Goal: Find specific page/section: Find specific page/section

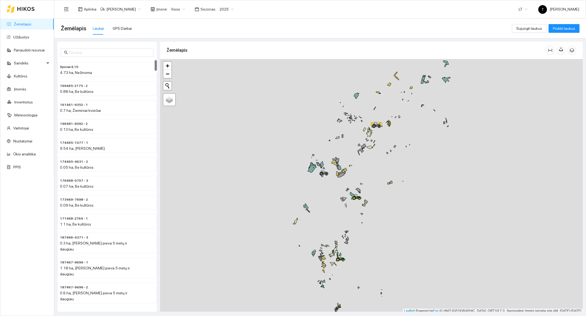
scroll to position [2, 0]
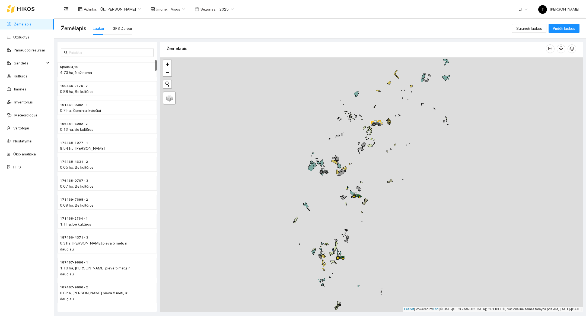
click at [411, 147] on div at bounding box center [371, 184] width 422 height 255
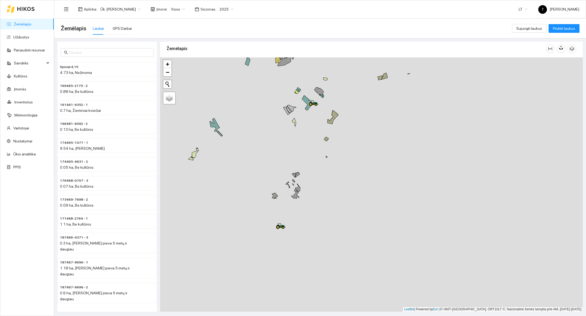
drag, startPoint x: 271, startPoint y: 220, endPoint x: 286, endPoint y: 81, distance: 140.4
click at [286, 81] on div at bounding box center [371, 184] width 422 height 255
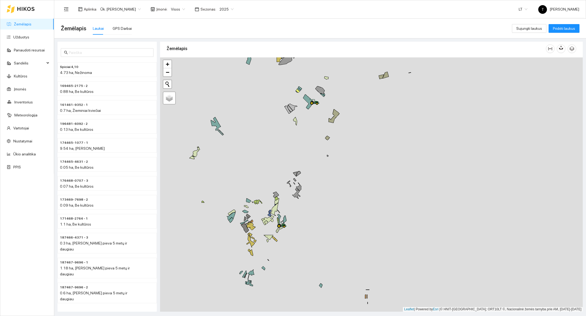
click at [327, 84] on div at bounding box center [371, 184] width 422 height 255
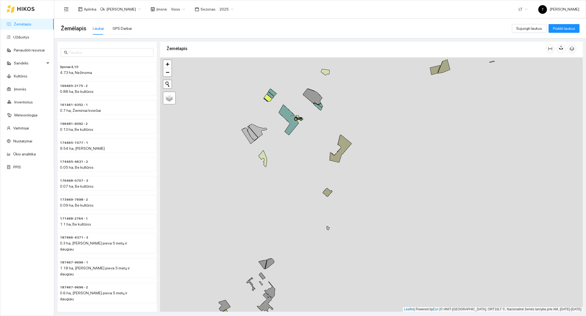
click at [315, 163] on div at bounding box center [371, 184] width 422 height 255
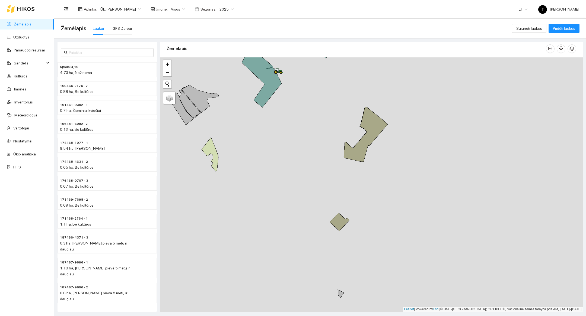
click at [304, 118] on div at bounding box center [371, 184] width 422 height 255
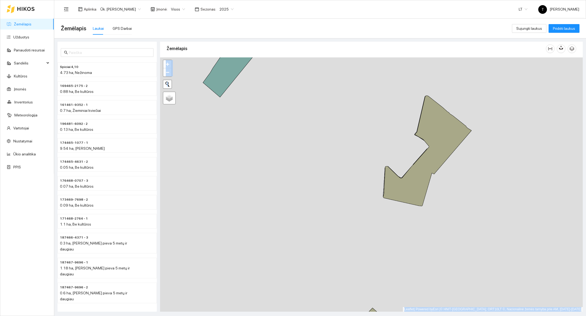
drag, startPoint x: 304, startPoint y: 118, endPoint x: 345, endPoint y: 242, distance: 130.8
click at [345, 242] on div at bounding box center [371, 184] width 422 height 255
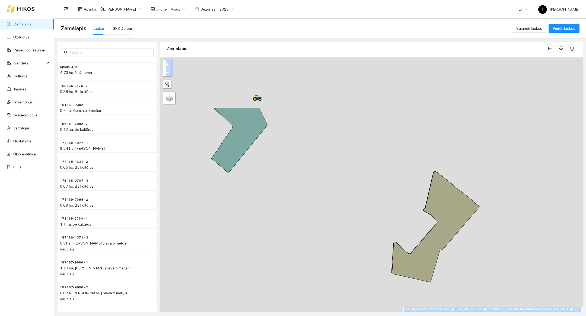
drag, startPoint x: 307, startPoint y: 131, endPoint x: 316, endPoint y: 217, distance: 86.5
click at [316, 217] on div at bounding box center [371, 184] width 422 height 255
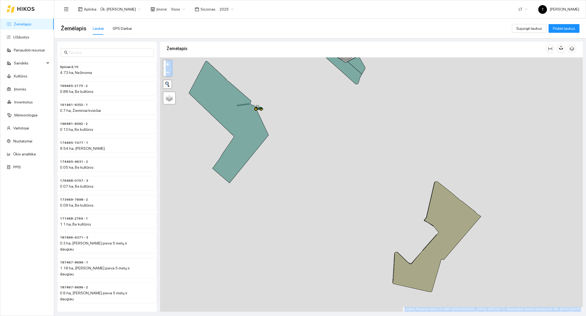
click at [316, 217] on div at bounding box center [371, 184] width 422 height 255
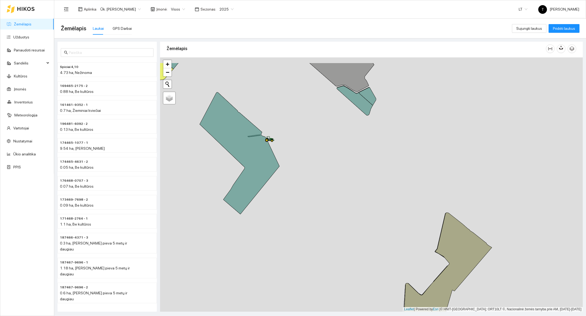
drag, startPoint x: 283, startPoint y: 111, endPoint x: 298, endPoint y: 151, distance: 42.3
click at [298, 151] on div at bounding box center [371, 184] width 422 height 255
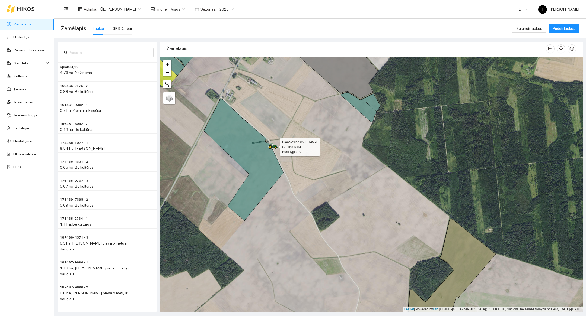
click at [277, 145] on icon at bounding box center [273, 146] width 10 height 6
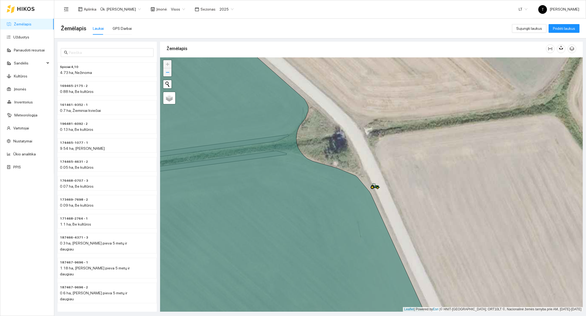
click at [166, 73] on span "−" at bounding box center [168, 72] width 4 height 7
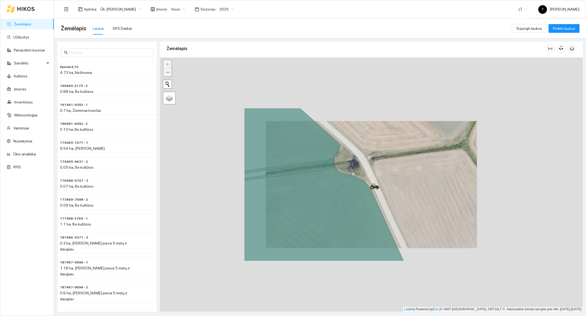
click at [166, 73] on span "−" at bounding box center [168, 72] width 4 height 7
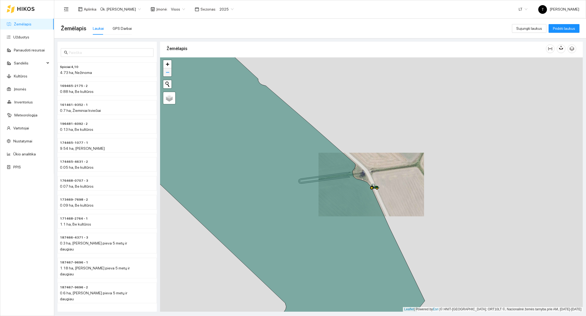
click at [166, 73] on span "−" at bounding box center [168, 72] width 4 height 7
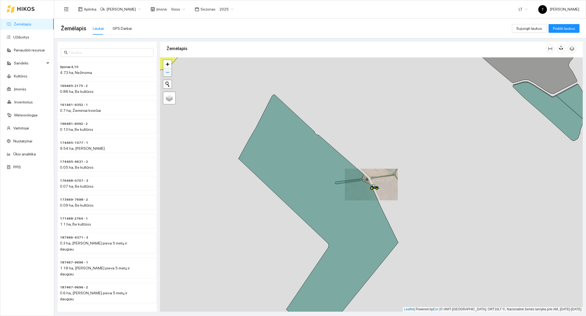
click at [166, 73] on span "−" at bounding box center [168, 72] width 4 height 7
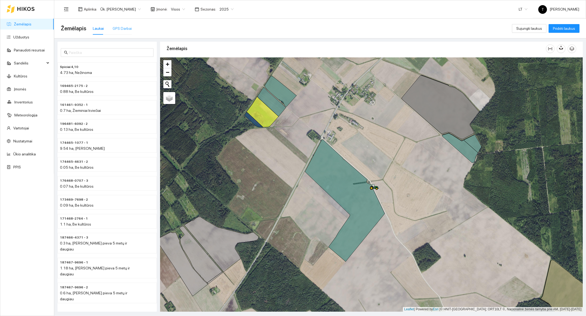
click at [115, 32] on div "GPS Darbai" at bounding box center [122, 28] width 19 height 12
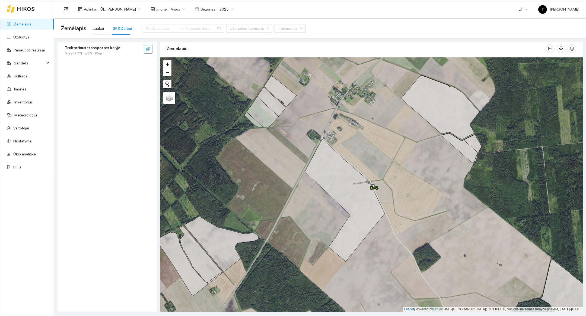
click at [148, 52] on button "button" at bounding box center [148, 49] width 9 height 9
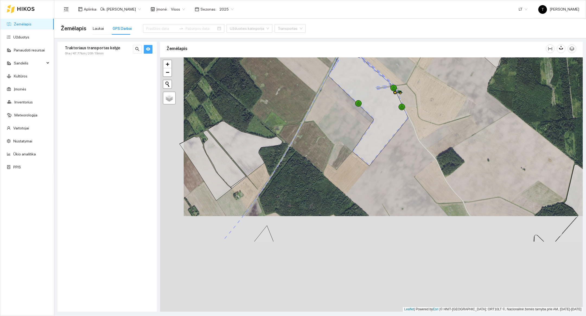
drag, startPoint x: 324, startPoint y: 282, endPoint x: 347, endPoint y: 186, distance: 98.2
click at [348, 186] on div at bounding box center [371, 184] width 422 height 255
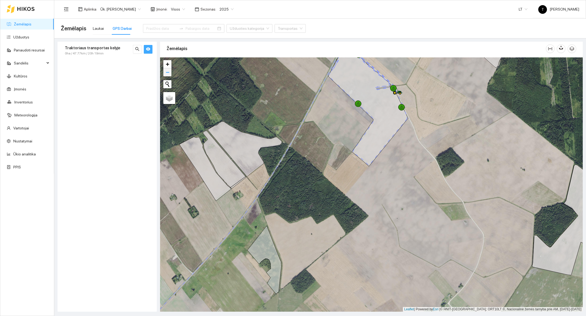
click at [167, 73] on span "−" at bounding box center [168, 72] width 4 height 7
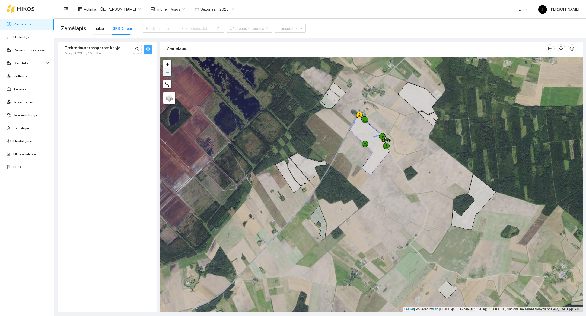
click at [167, 73] on span "−" at bounding box center [168, 72] width 4 height 7
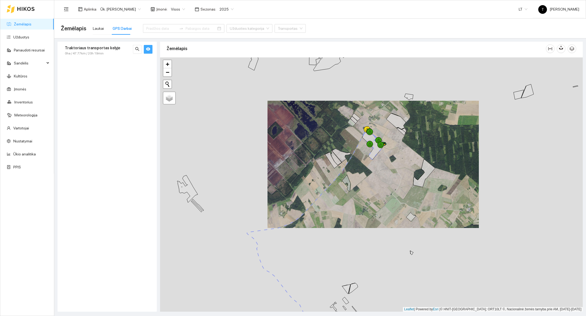
drag, startPoint x: 393, startPoint y: 269, endPoint x: 417, endPoint y: 100, distance: 170.0
click at [417, 100] on div at bounding box center [371, 184] width 422 height 255
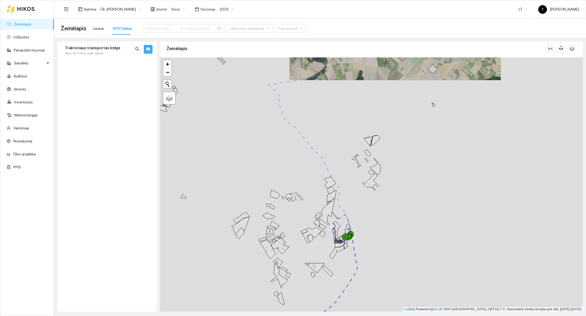
click at [406, 234] on div at bounding box center [371, 184] width 422 height 255
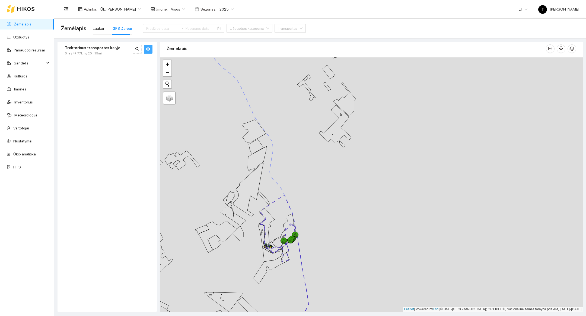
click at [295, 303] on div at bounding box center [371, 184] width 422 height 255
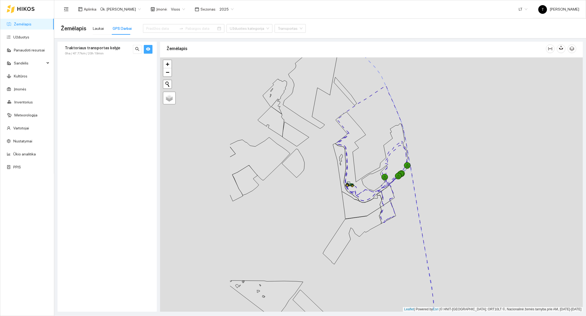
drag, startPoint x: 295, startPoint y: 302, endPoint x: 408, endPoint y: 301, distance: 112.3
click at [408, 301] on div at bounding box center [371, 184] width 422 height 255
click at [403, 233] on div at bounding box center [371, 184] width 422 height 255
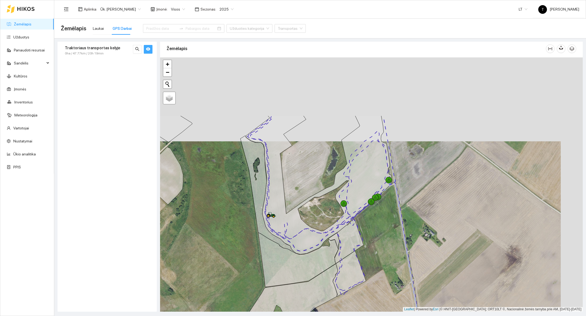
drag, startPoint x: 411, startPoint y: 158, endPoint x: 389, endPoint y: 242, distance: 86.9
click at [389, 242] on div at bounding box center [371, 184] width 422 height 255
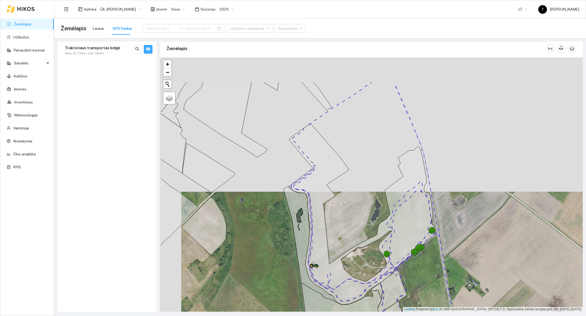
drag, startPoint x: 389, startPoint y: 242, endPoint x: 432, endPoint y: 293, distance: 66.0
click at [432, 293] on div at bounding box center [371, 184] width 422 height 255
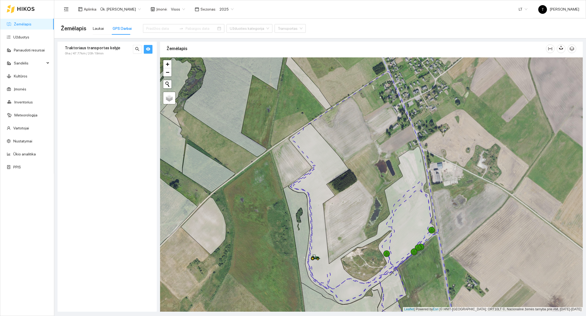
click at [349, 223] on div at bounding box center [371, 184] width 422 height 255
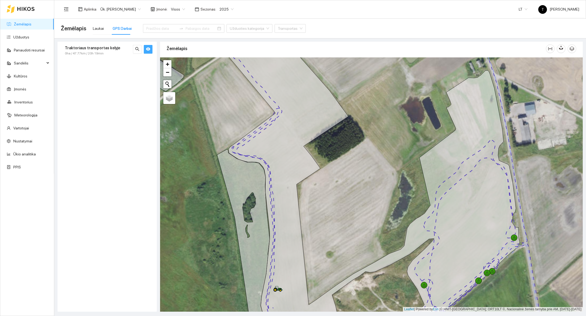
drag, startPoint x: 349, startPoint y: 223, endPoint x: 349, endPoint y: 194, distance: 28.2
click at [349, 194] on div at bounding box center [371, 184] width 422 height 255
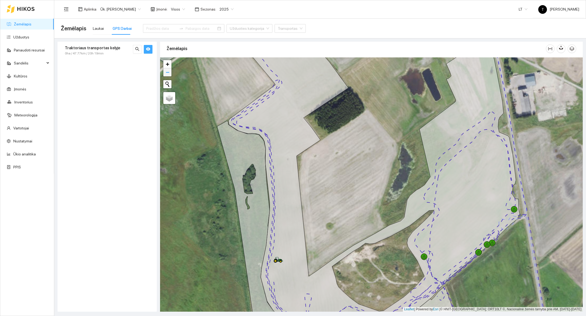
click at [166, 75] on span "−" at bounding box center [168, 72] width 4 height 7
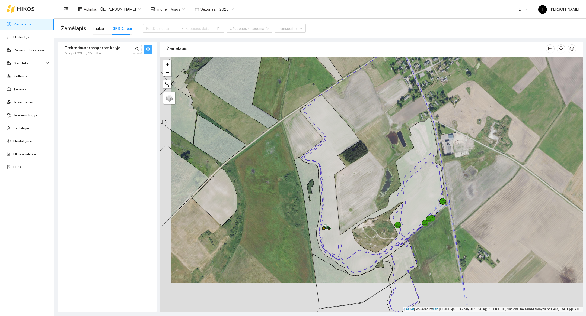
drag, startPoint x: 373, startPoint y: 163, endPoint x: 371, endPoint y: 166, distance: 4.1
click at [371, 166] on div at bounding box center [371, 184] width 422 height 255
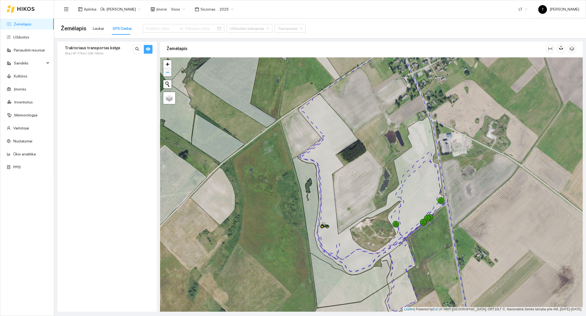
click at [169, 71] on span "−" at bounding box center [168, 72] width 4 height 7
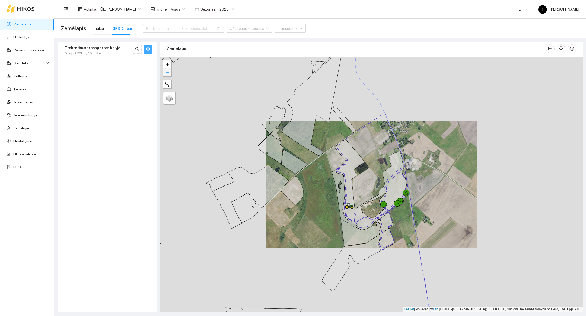
click at [169, 71] on span "−" at bounding box center [168, 72] width 4 height 7
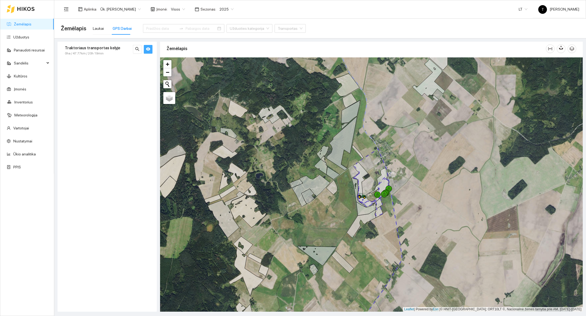
click at [430, 214] on div at bounding box center [371, 184] width 422 height 255
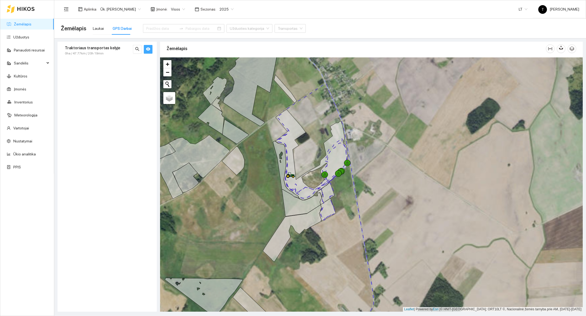
click at [396, 200] on div at bounding box center [371, 184] width 422 height 255
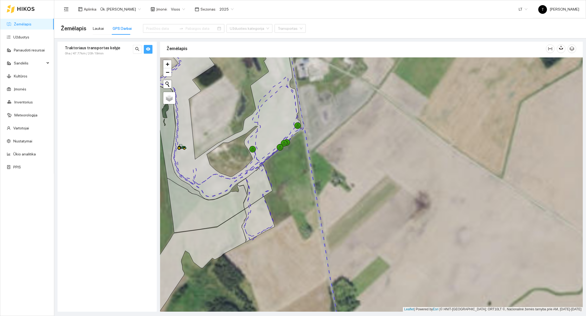
click at [396, 200] on div at bounding box center [371, 184] width 422 height 255
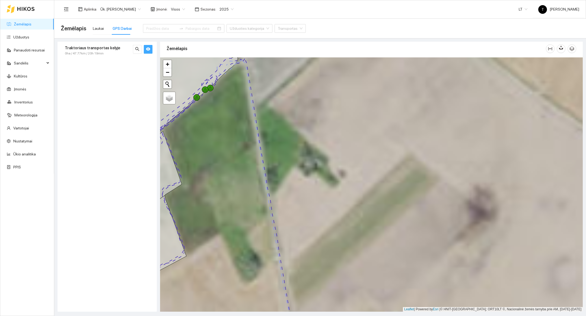
drag, startPoint x: 368, startPoint y: 191, endPoint x: 560, endPoint y: 238, distance: 197.1
click at [560, 238] on div at bounding box center [371, 184] width 422 height 255
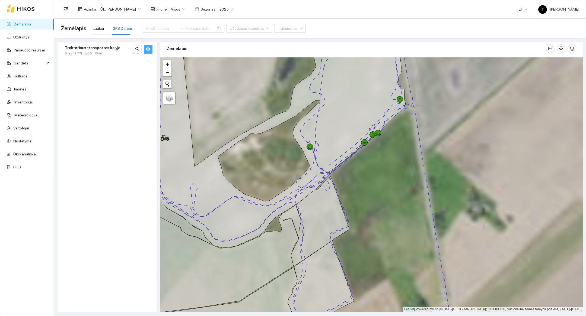
drag, startPoint x: 346, startPoint y: 177, endPoint x: 526, endPoint y: 213, distance: 183.1
click at [526, 213] on div at bounding box center [371, 184] width 422 height 255
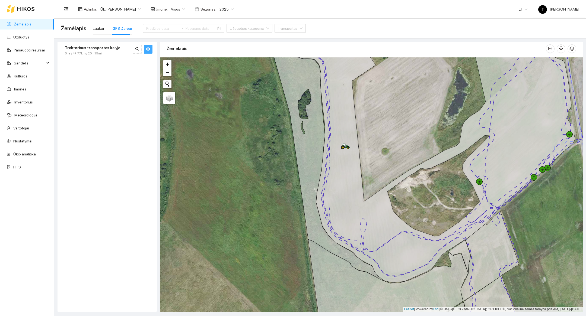
click at [381, 125] on div at bounding box center [371, 184] width 422 height 255
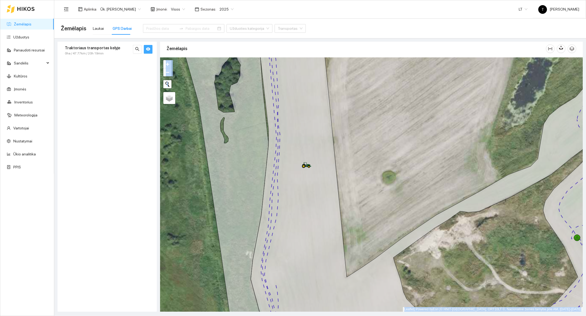
drag, startPoint x: 381, startPoint y: 125, endPoint x: 385, endPoint y: 214, distance: 89.3
click at [385, 214] on div at bounding box center [371, 184] width 422 height 255
click at [171, 72] on link "−" at bounding box center [167, 72] width 8 height 8
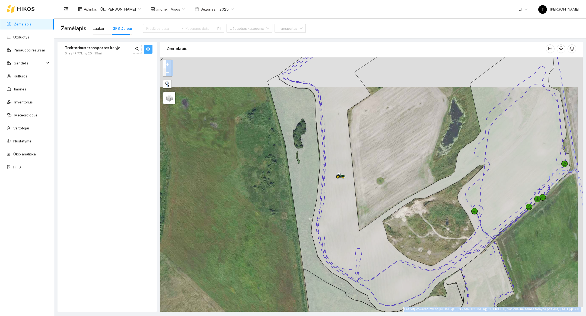
click at [171, 72] on link "−" at bounding box center [167, 72] width 8 height 8
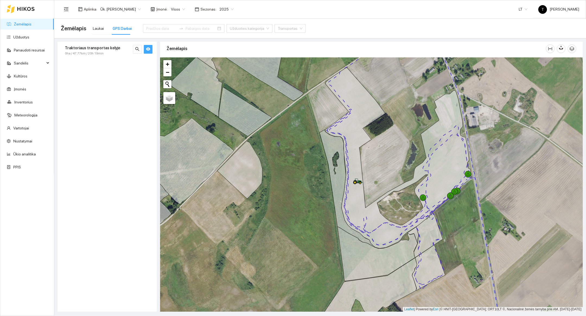
click at [146, 61] on div "Traktoriaus transportas kelyje 0ha / 47.77km / 20h 19min" at bounding box center [106, 177] width 99 height 270
click at [171, 74] on div "+ −" at bounding box center [167, 68] width 9 height 17
click at [168, 74] on span "−" at bounding box center [168, 72] width 4 height 7
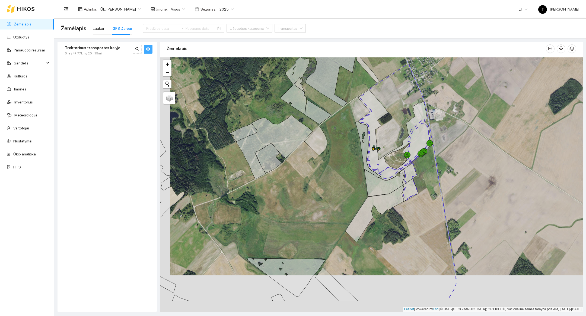
drag, startPoint x: 287, startPoint y: 245, endPoint x: 297, endPoint y: 209, distance: 37.4
click at [297, 209] on div at bounding box center [371, 184] width 422 height 255
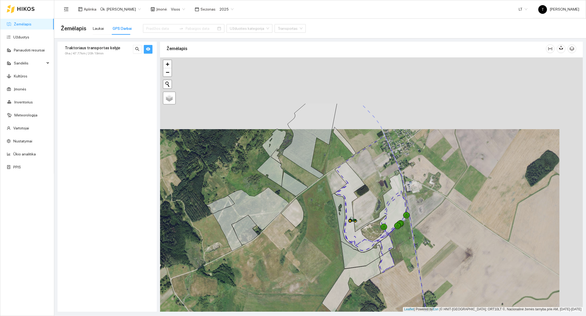
drag, startPoint x: 423, startPoint y: 225, endPoint x: 399, endPoint y: 296, distance: 75.3
click at [399, 296] on div at bounding box center [371, 184] width 422 height 255
click at [164, 71] on link "−" at bounding box center [167, 72] width 8 height 8
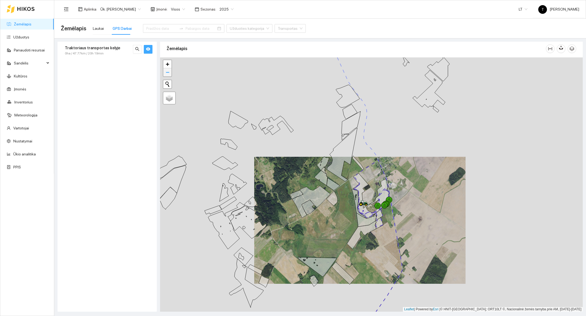
click at [164, 71] on link "−" at bounding box center [167, 72] width 8 height 8
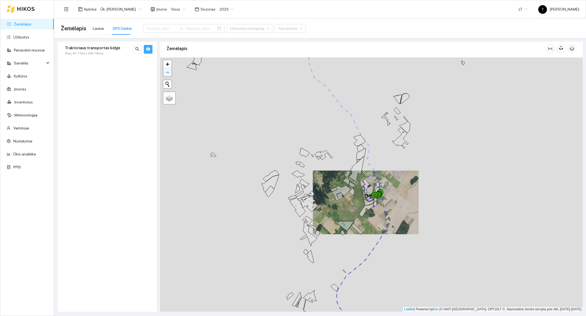
click at [164, 71] on link "−" at bounding box center [167, 72] width 8 height 8
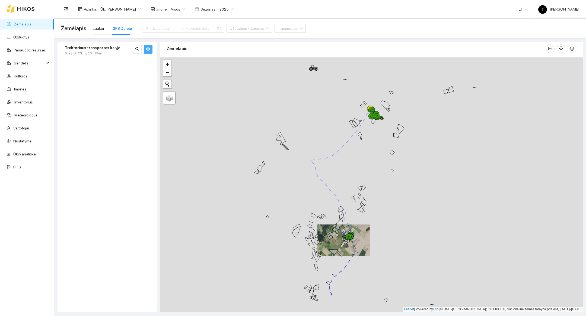
drag, startPoint x: 423, startPoint y: 165, endPoint x: 376, endPoint y: 246, distance: 93.8
click at [376, 246] on div at bounding box center [371, 184] width 422 height 255
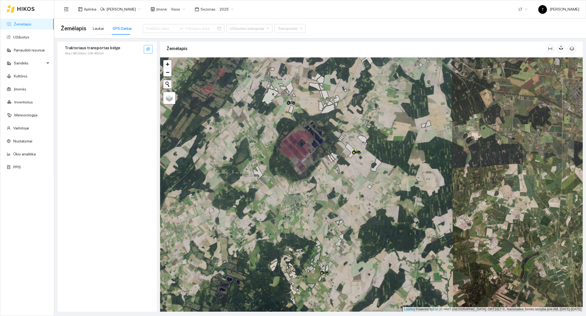
click at [345, 202] on div at bounding box center [371, 184] width 422 height 255
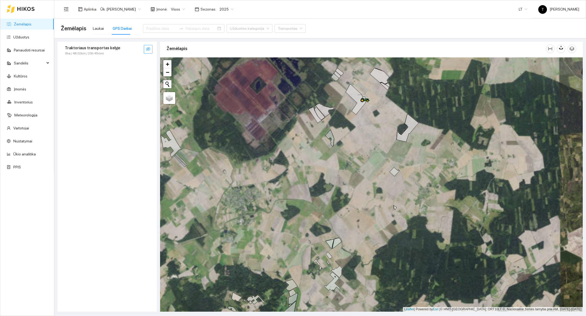
click at [371, 128] on div at bounding box center [371, 184] width 422 height 255
click at [382, 107] on div at bounding box center [371, 184] width 422 height 255
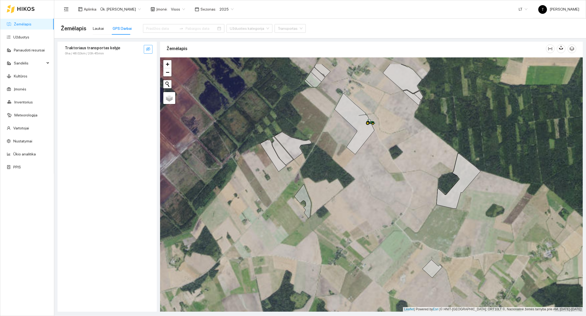
drag, startPoint x: 346, startPoint y: 103, endPoint x: 371, endPoint y: 136, distance: 41.6
click at [371, 136] on div at bounding box center [371, 184] width 422 height 255
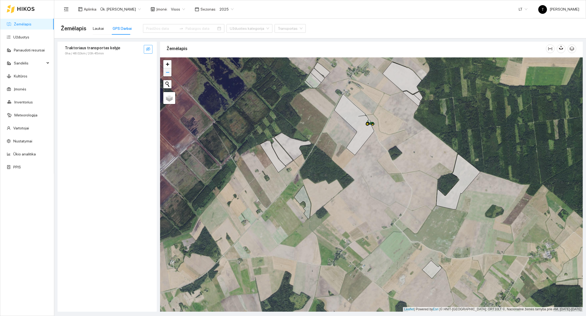
click at [164, 73] on link "−" at bounding box center [167, 72] width 8 height 8
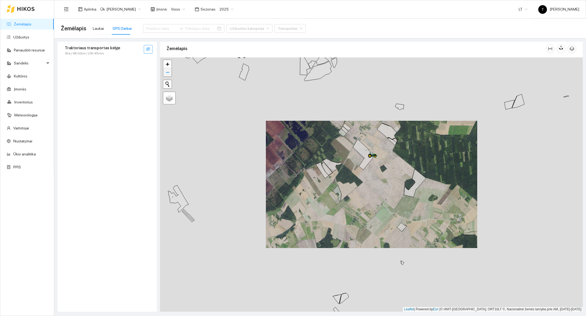
click at [164, 73] on link "−" at bounding box center [167, 72] width 8 height 8
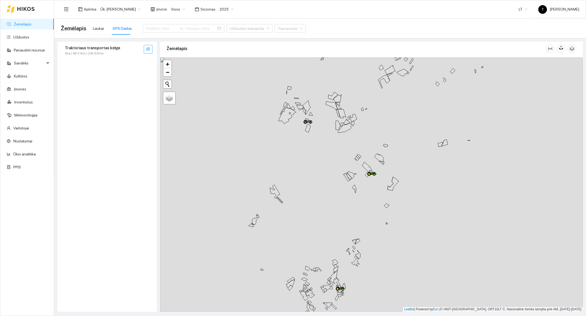
click at [148, 49] on icon "eye-invisible" at bounding box center [148, 49] width 4 height 4
click at [137, 49] on icon "search" at bounding box center [137, 49] width 4 height 4
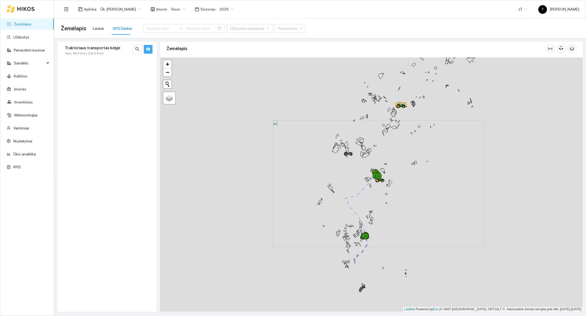
click at [381, 257] on div at bounding box center [371, 184] width 422 height 255
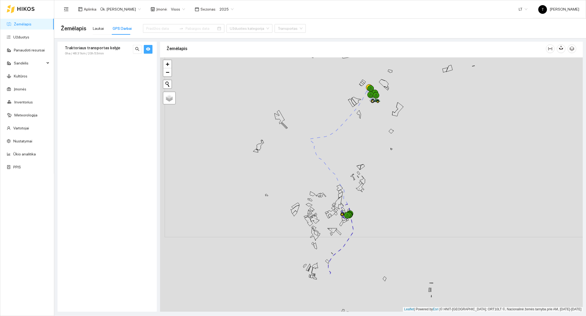
click at [375, 236] on div at bounding box center [371, 184] width 422 height 255
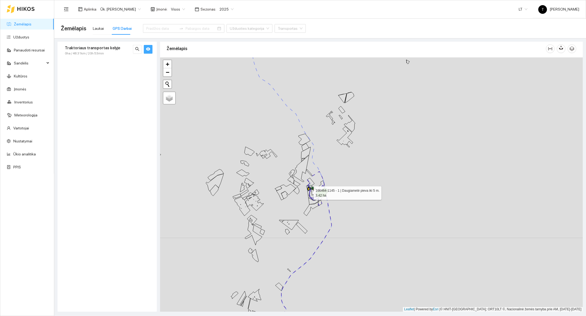
click at [312, 199] on icon at bounding box center [309, 193] width 7 height 15
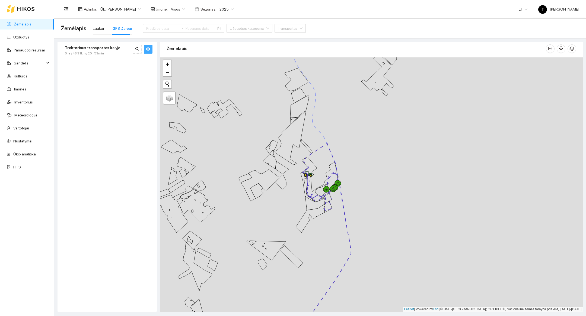
click at [288, 192] on div at bounding box center [371, 184] width 422 height 255
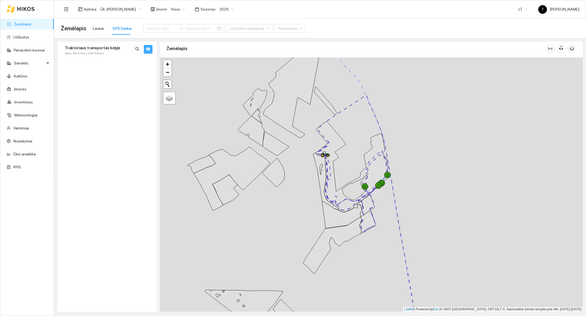
click at [301, 177] on div at bounding box center [371, 184] width 422 height 255
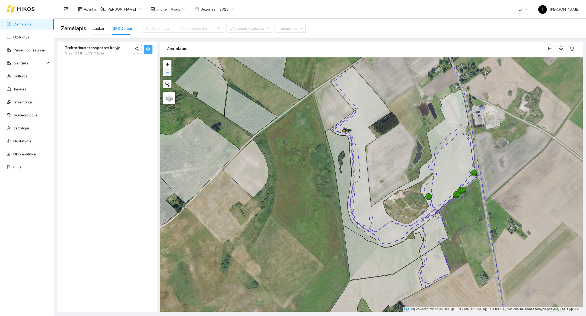
click at [167, 72] on span "−" at bounding box center [168, 72] width 4 height 7
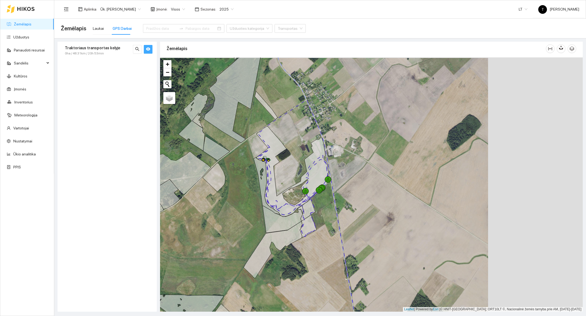
drag, startPoint x: 445, startPoint y: 226, endPoint x: 351, endPoint y: 227, distance: 94.1
click at [351, 227] on div at bounding box center [371, 184] width 422 height 255
